Goal: Information Seeking & Learning: Understand process/instructions

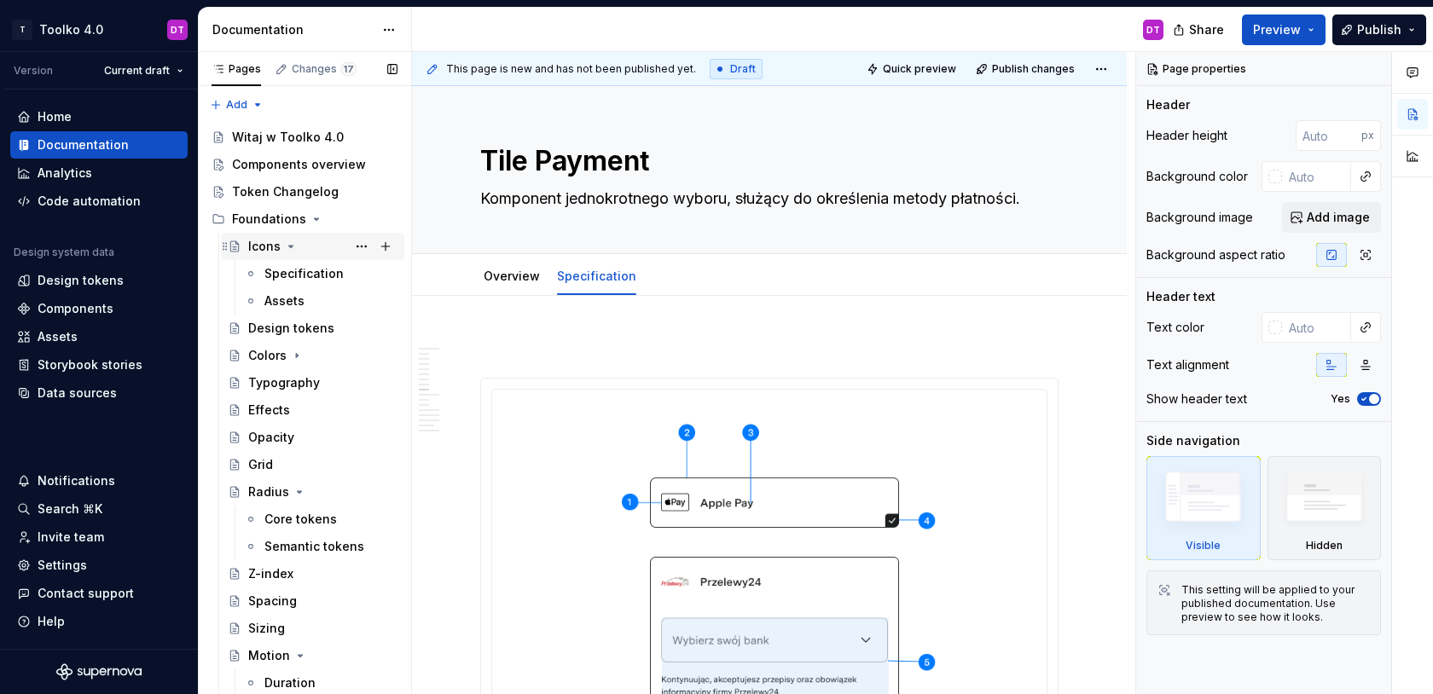
scroll to position [4741, 0]
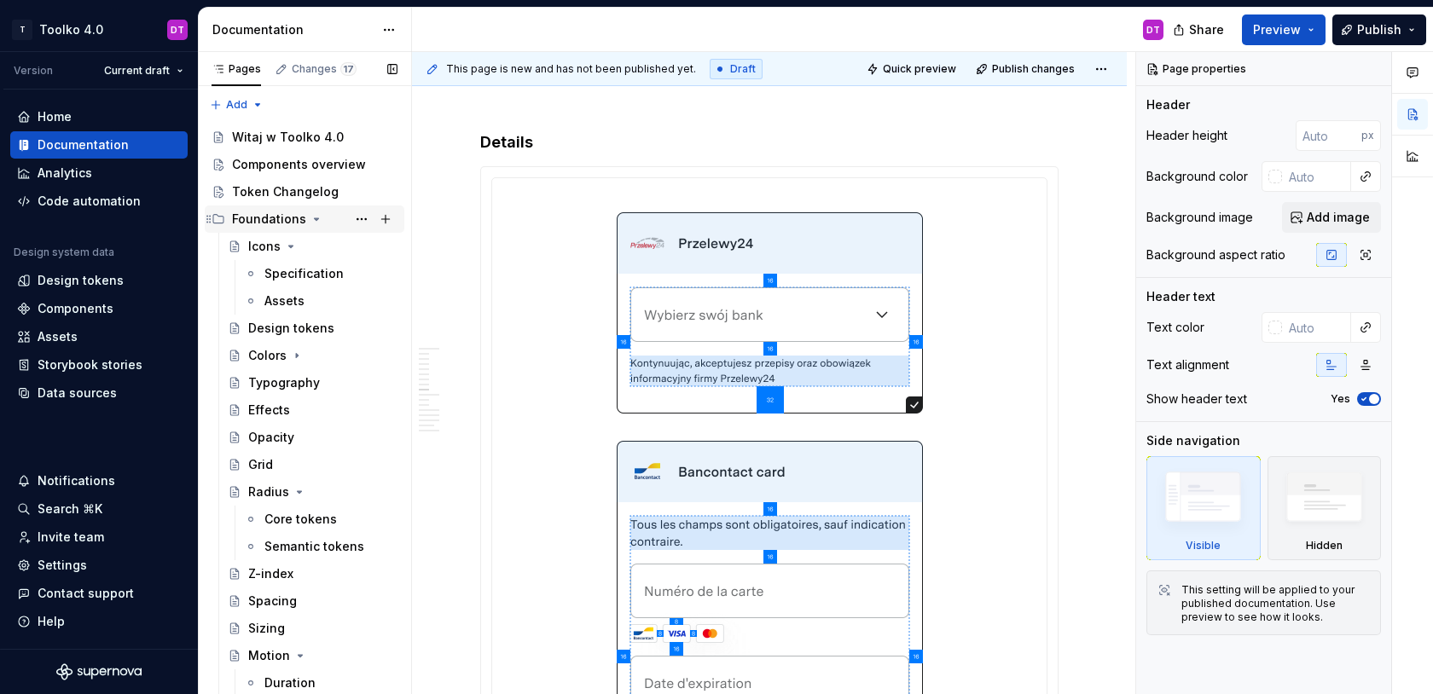
click at [310, 223] on icon "Page tree" at bounding box center [317, 219] width 14 height 14
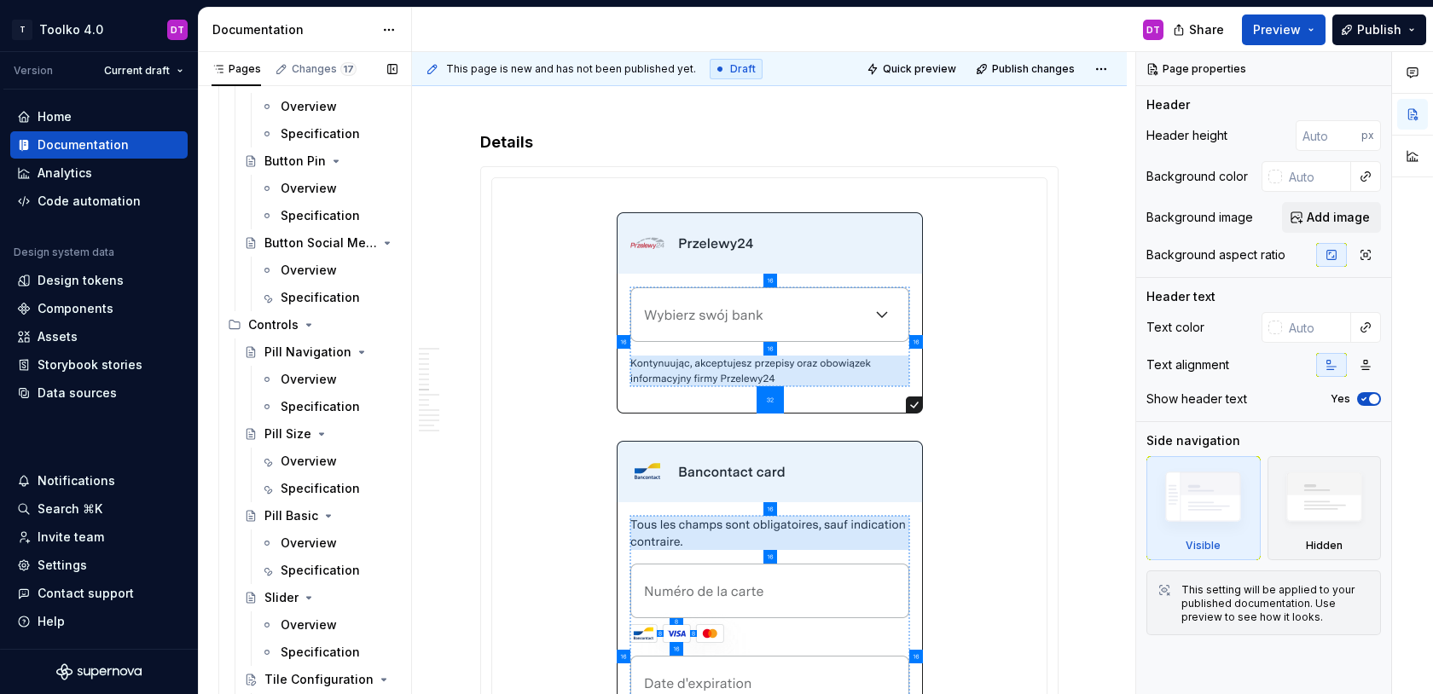
scroll to position [1308, 0]
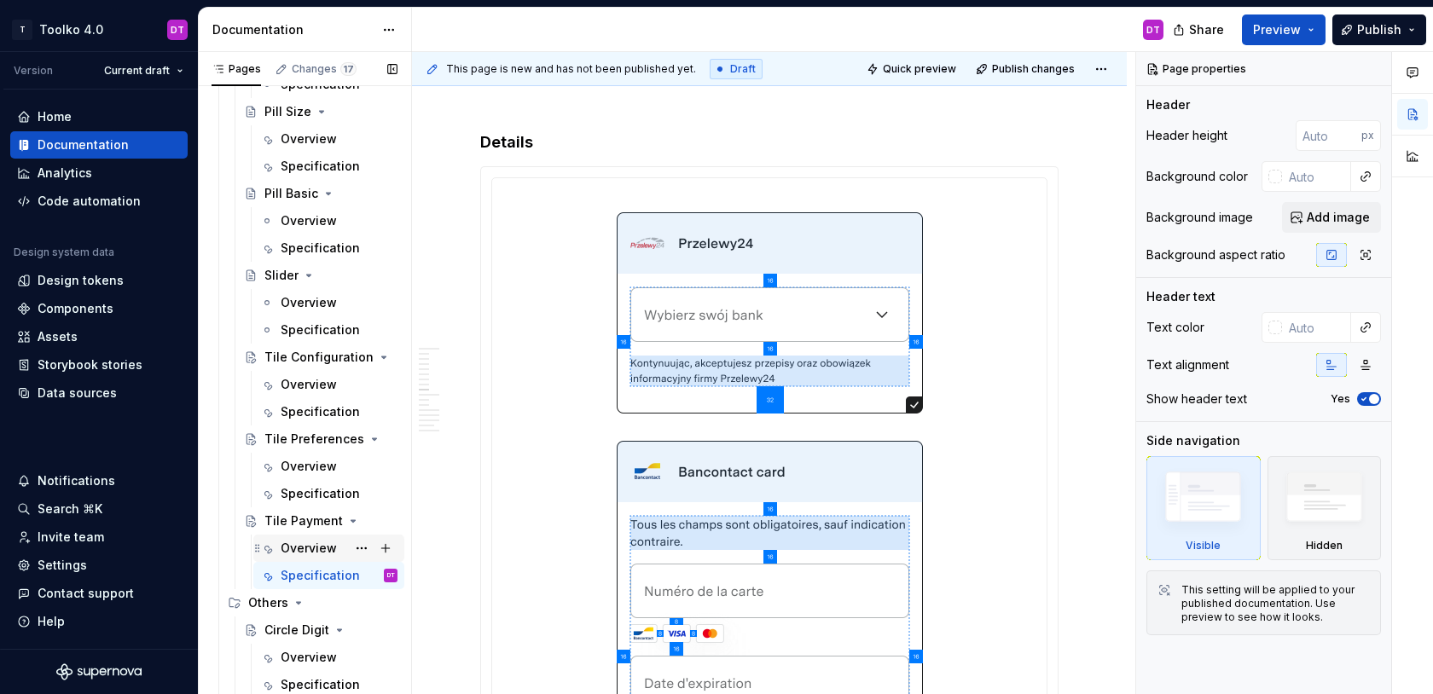
click at [303, 543] on div "Overview" at bounding box center [309, 548] width 56 height 17
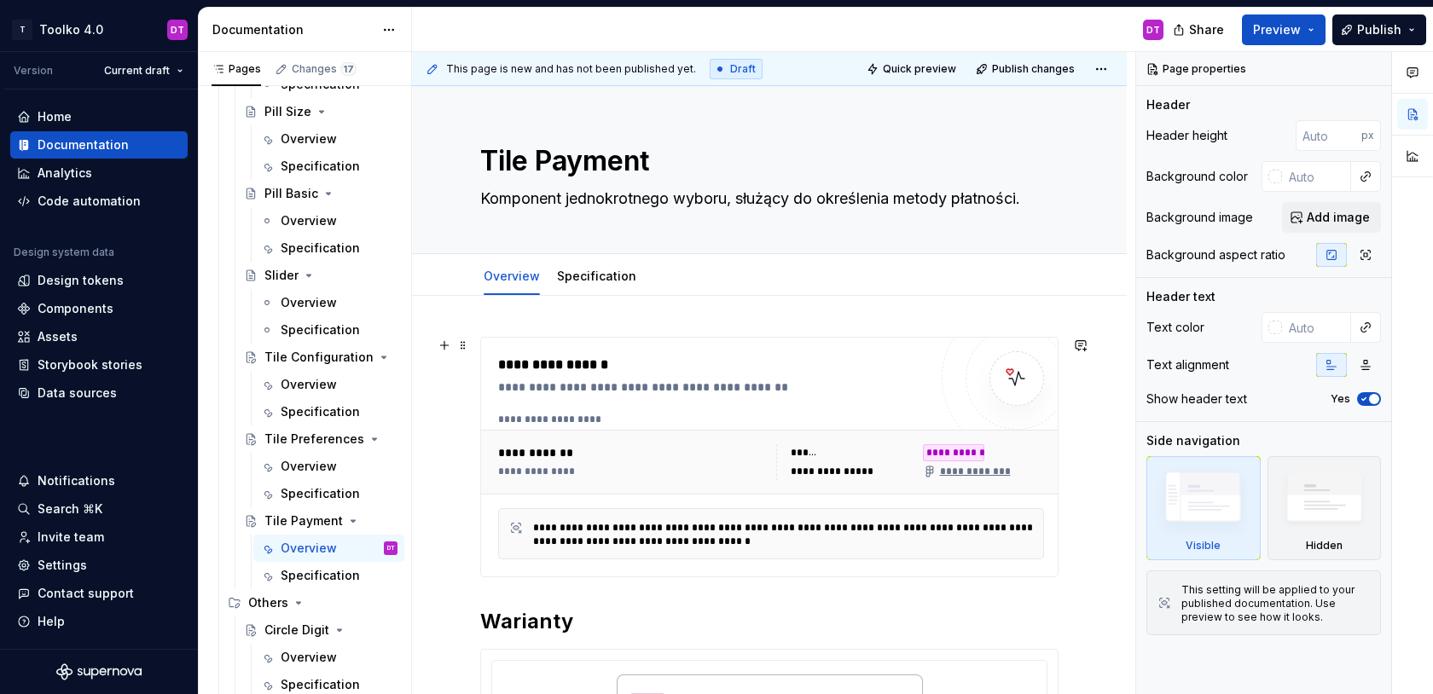
click at [639, 462] on div "**********" at bounding box center [632, 462] width 268 height 36
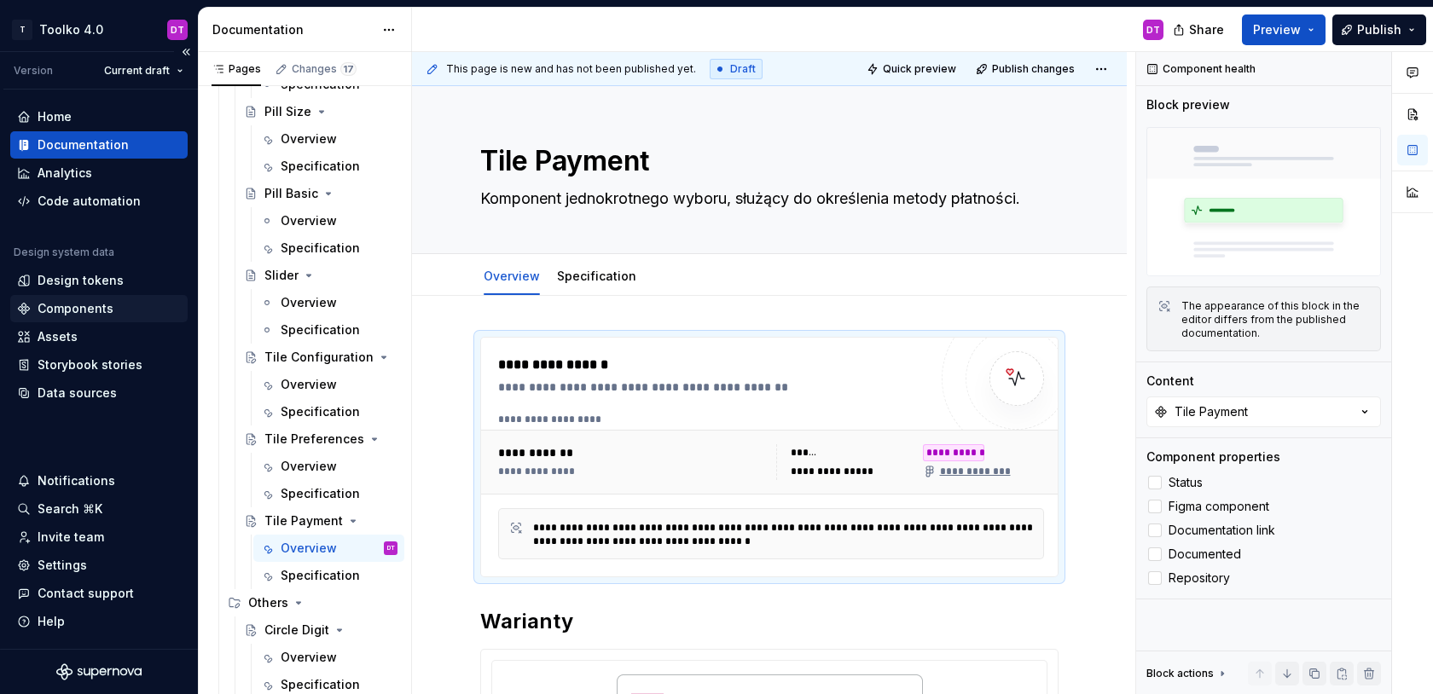
click at [55, 310] on div "Components" at bounding box center [76, 308] width 76 height 17
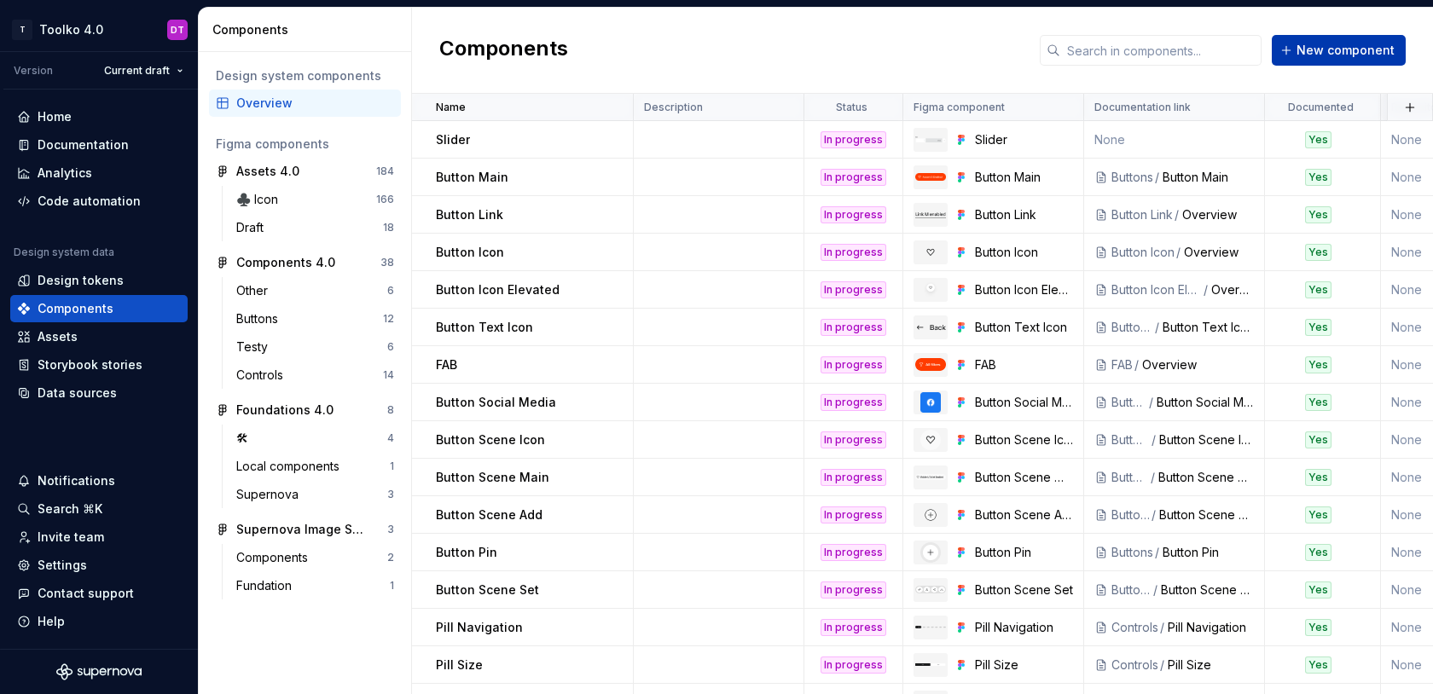
click at [1342, 43] on span "New component" at bounding box center [1345, 50] width 98 height 17
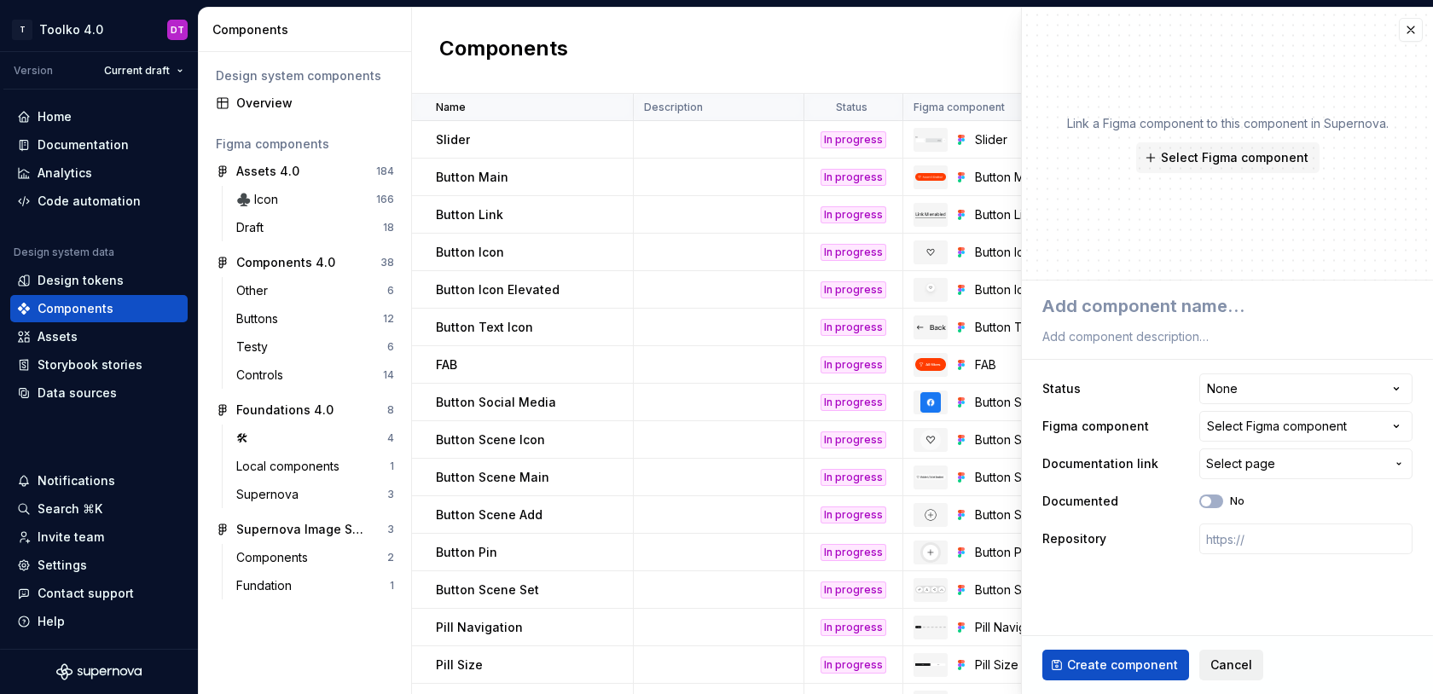
click at [1215, 666] on span "Cancel" at bounding box center [1231, 665] width 42 height 17
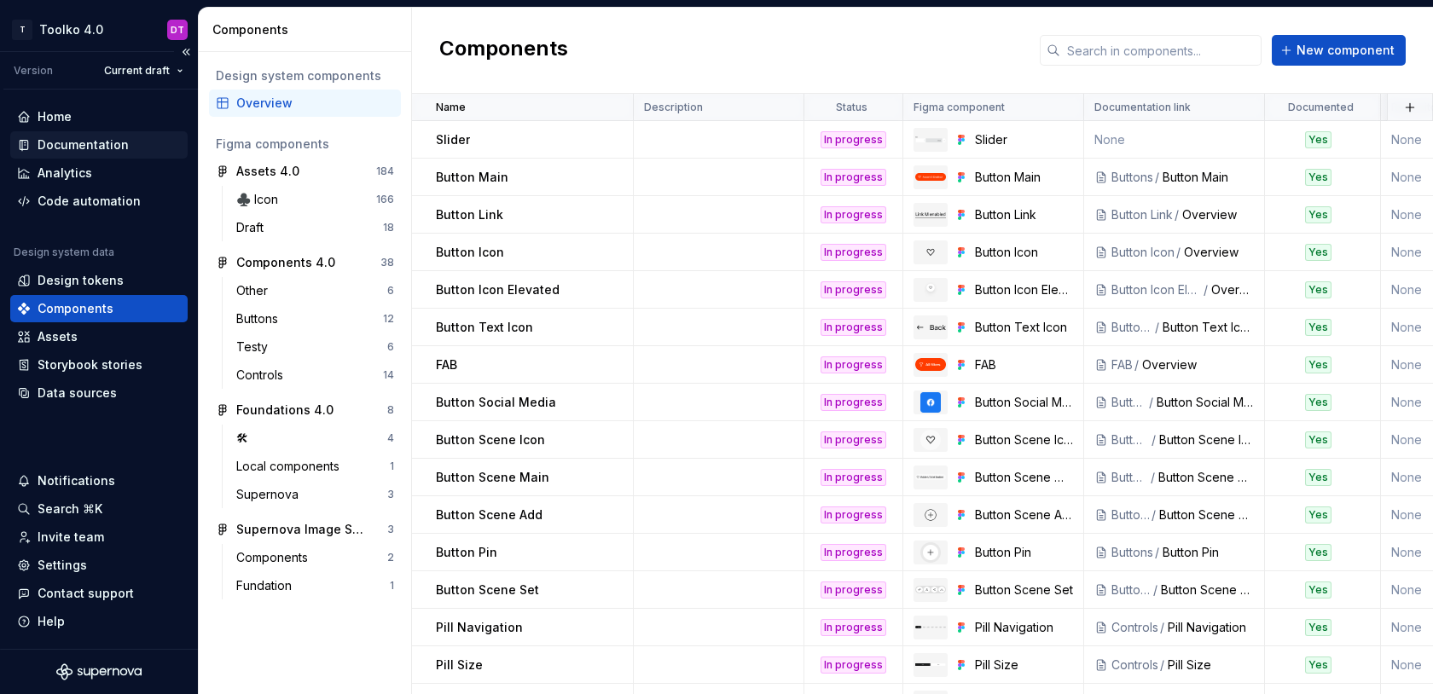
click at [91, 148] on div "Documentation" at bounding box center [83, 144] width 91 height 17
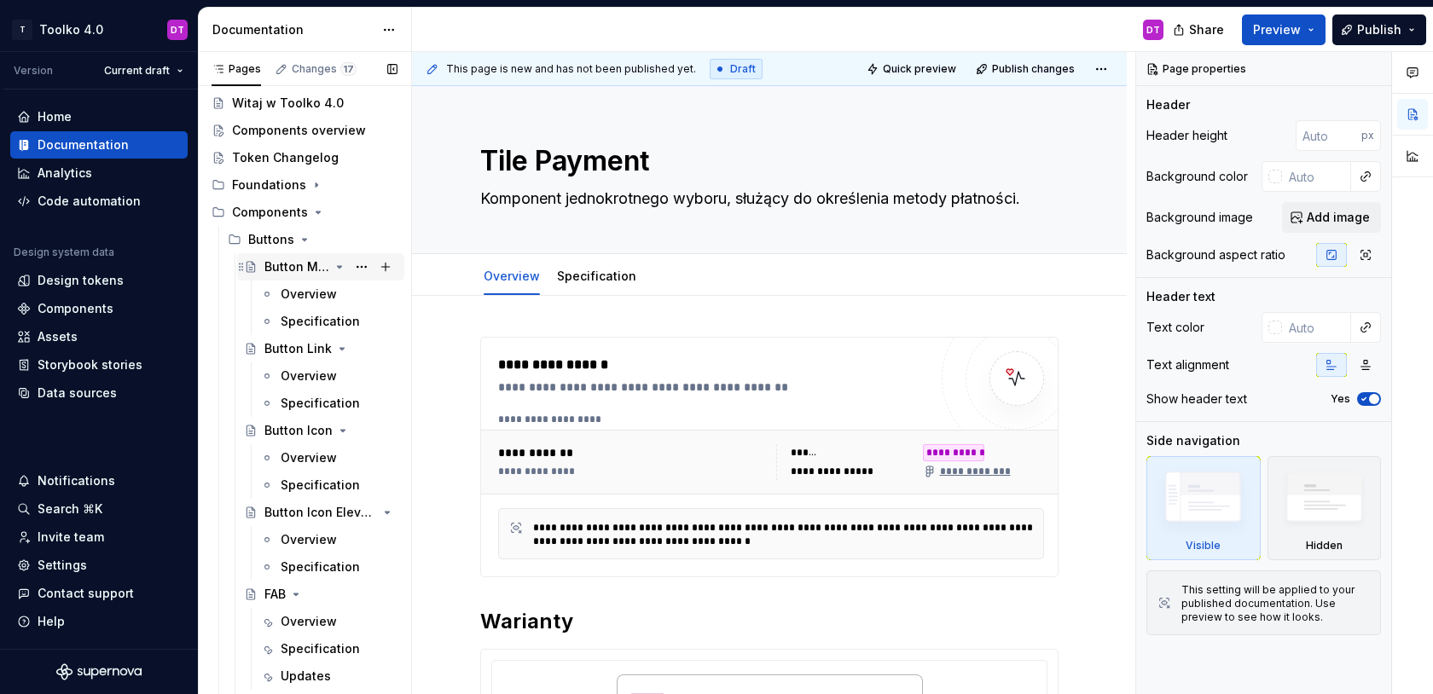
scroll to position [61, 0]
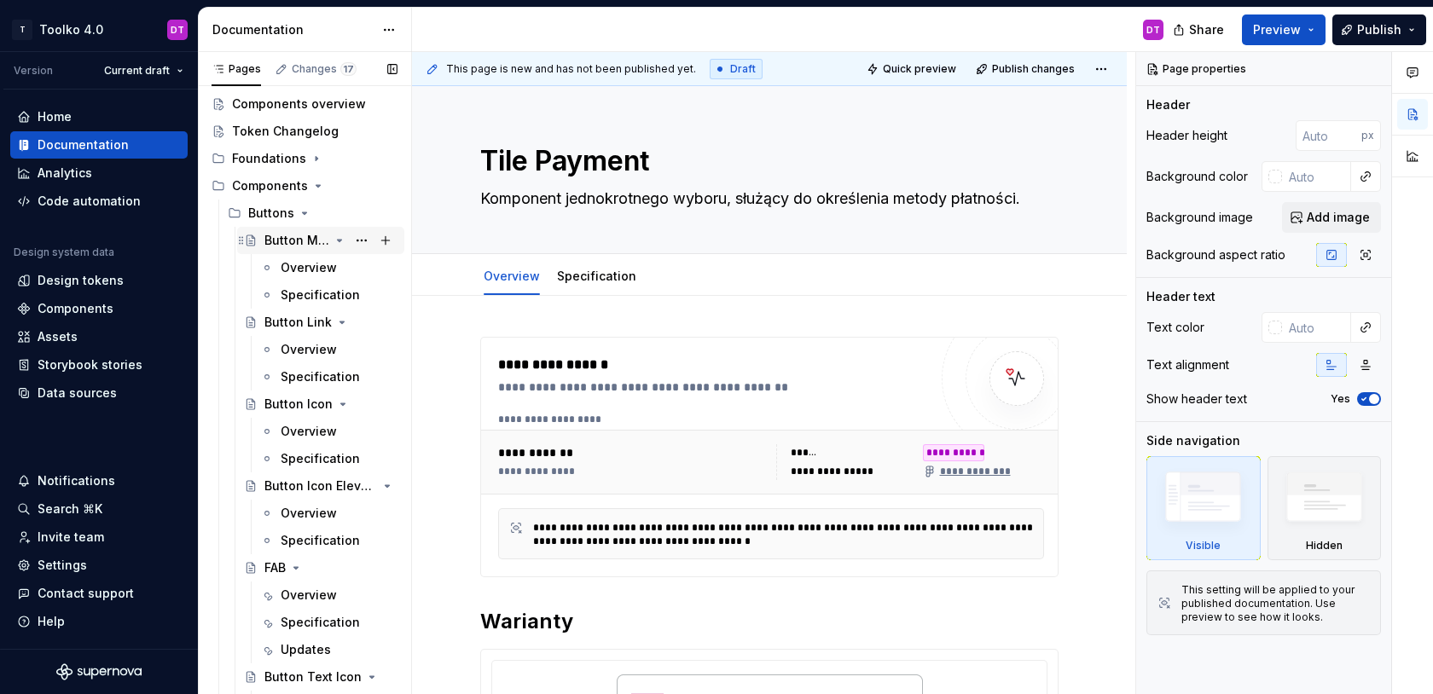
click at [287, 287] on div "Specification" at bounding box center [320, 295] width 79 height 17
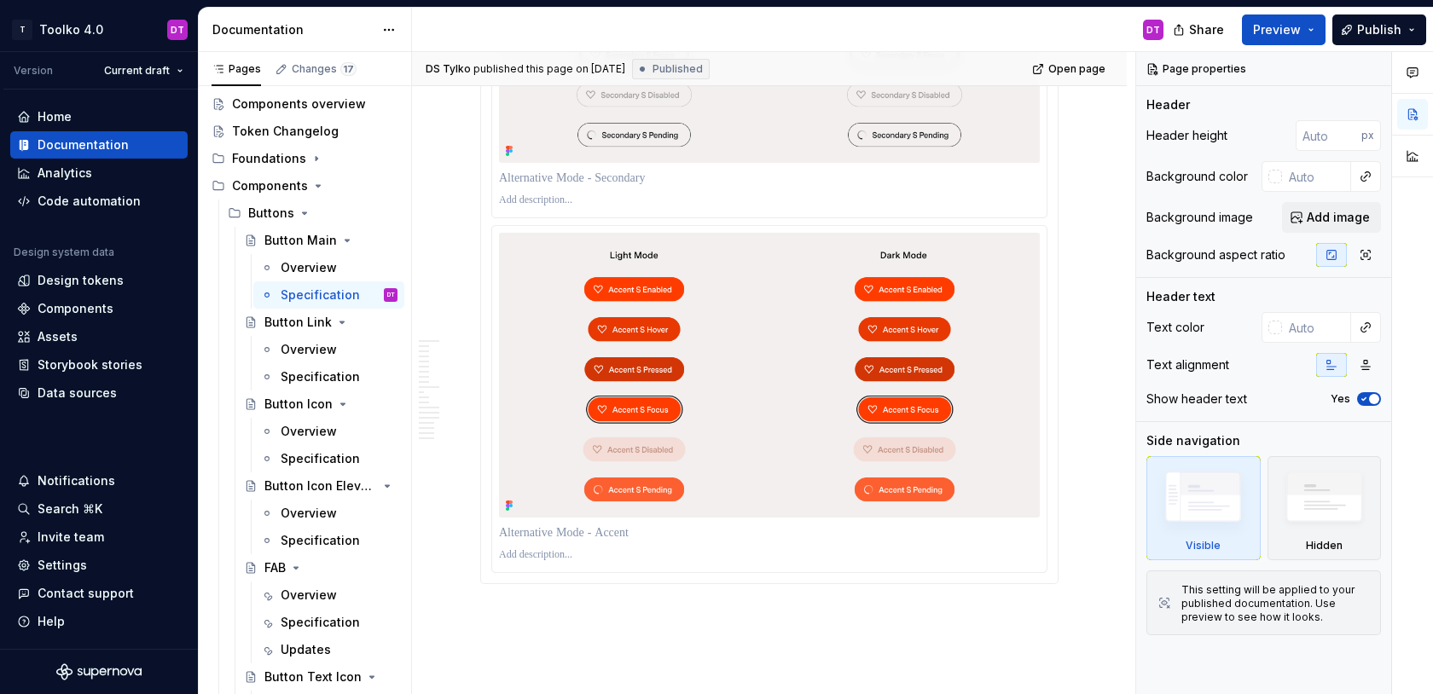
scroll to position [13339, 0]
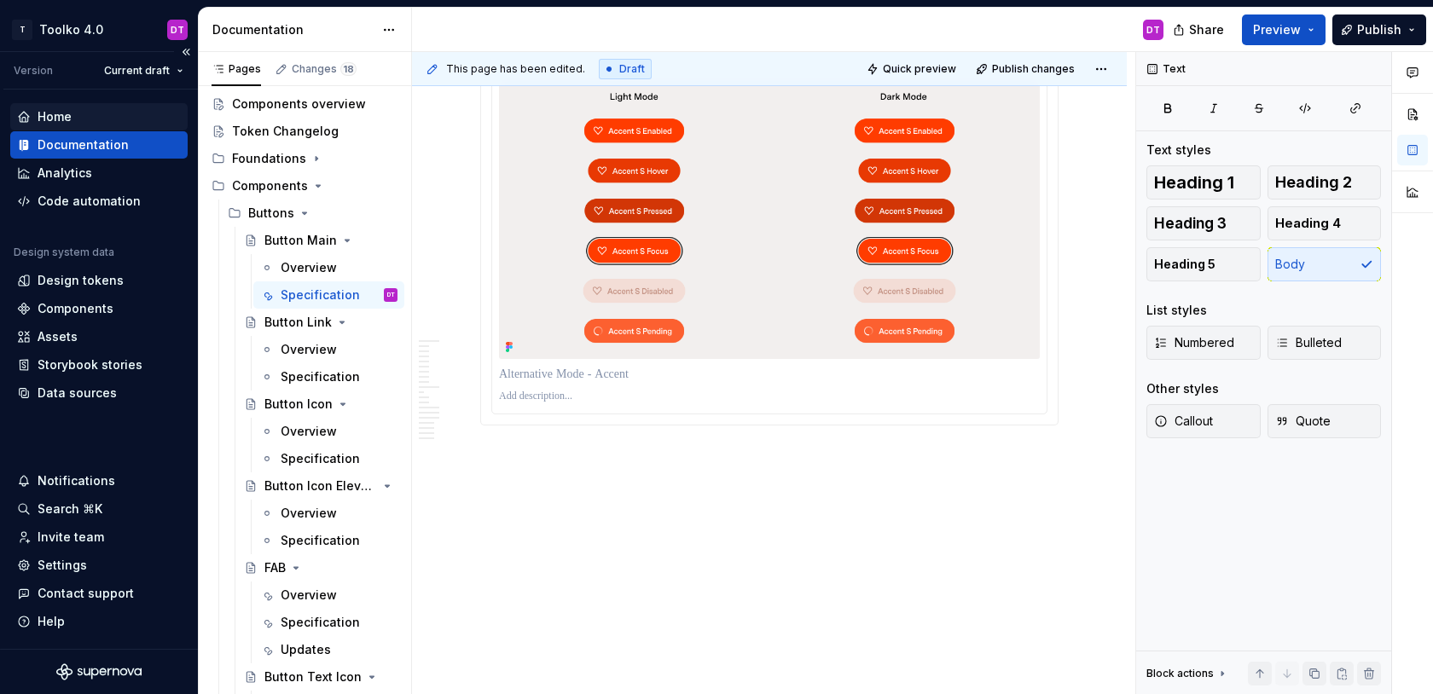
type textarea "*"
